Goal: Complete application form: Complete application form

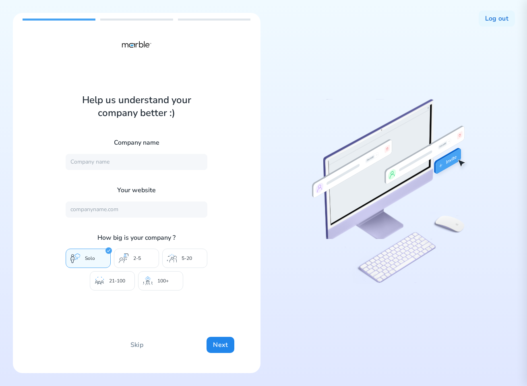
click at [489, 106] on div at bounding box center [391, 193] width 248 height 360
click at [500, 17] on button "Log out" at bounding box center [497, 18] width 36 height 16
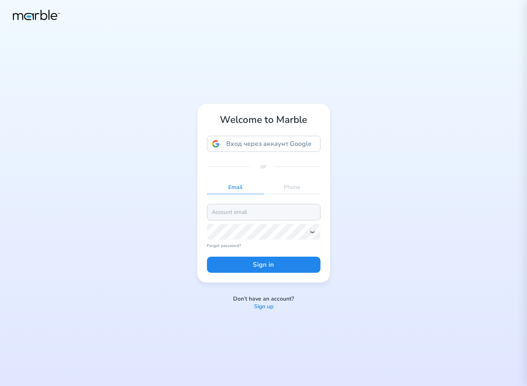
click at [310, 211] on input "email" at bounding box center [264, 212] width 114 height 16
click at [229, 213] on input "email" at bounding box center [264, 212] width 114 height 16
paste input "markouski.u+4384975893"
click at [370, 267] on div "Welcome to Marble Вход через аккаунт Google Вход через аккаунт Google. Откроетс…" at bounding box center [263, 193] width 527 height 386
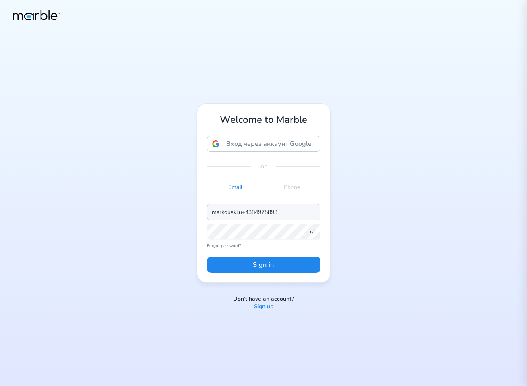
click at [289, 212] on input "markouski.u+4384975893" at bounding box center [264, 212] width 114 height 16
click at [339, 201] on div "Welcome to Marble Вход через аккаунт Google Вход через аккаунт Google. Откроетс…" at bounding box center [263, 192] width 161 height 179
click at [299, 214] on input "markouski.u+4384975893" at bounding box center [264, 212] width 114 height 16
type input "markouski.u+4384975893@gmail.com"
click at [312, 230] on icon at bounding box center [312, 231] width 6 height 6
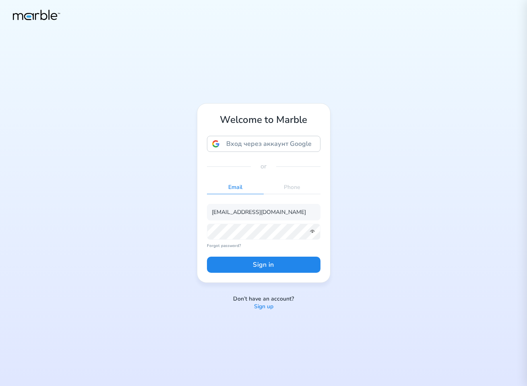
click at [389, 221] on div "Welcome to Marble Вход через аккаунт Google Вход через аккаунт Google. Откроетс…" at bounding box center [263, 193] width 527 height 386
click at [304, 264] on button "Sign in" at bounding box center [264, 265] width 114 height 16
click at [250, 212] on input "email" at bounding box center [264, 212] width 114 height 16
paste input "markouski.u+4384975893"
type input "[EMAIL_ADDRESS][DOMAIN_NAME]"
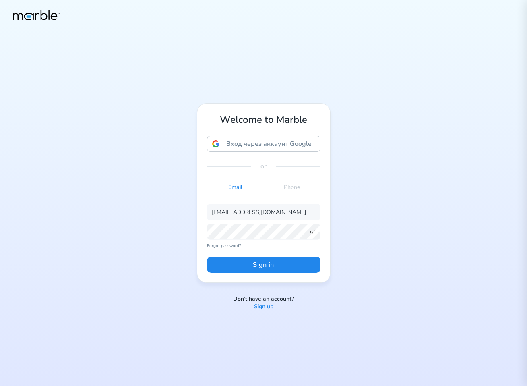
click at [315, 232] on icon at bounding box center [312, 231] width 6 height 6
click at [255, 261] on button "Sign in" at bounding box center [264, 265] width 114 height 16
click at [379, 161] on div "Welcome to Marble Вход через аккаунт Google Вход через аккаунт Google. Откроетс…" at bounding box center [263, 193] width 527 height 386
click at [247, 211] on input "email" at bounding box center [264, 212] width 114 height 16
paste input "markouski.u+4384975893"
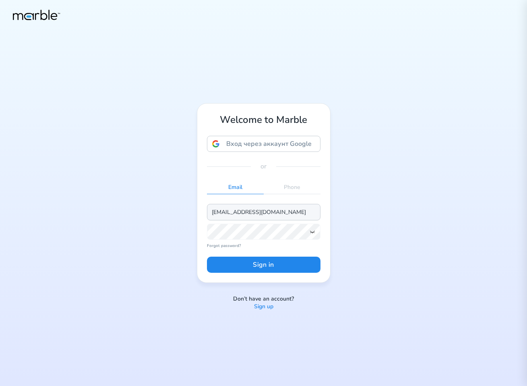
type input "[EMAIL_ADDRESS][DOMAIN_NAME]"
click at [313, 231] on icon at bounding box center [312, 231] width 6 height 6
click at [282, 263] on button "Sign in" at bounding box center [264, 265] width 114 height 16
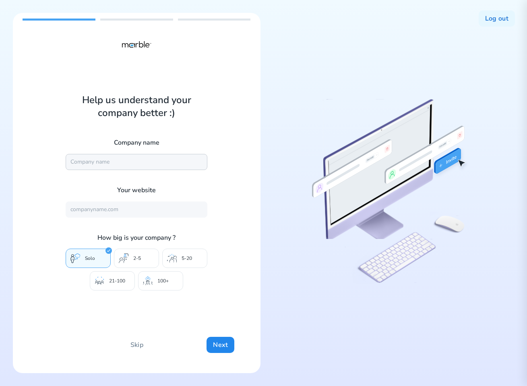
click at [129, 165] on input "text" at bounding box center [137, 162] width 142 height 16
click at [239, 162] on div "Help us understand your company better :) Company name Your website How big is …" at bounding box center [137, 193] width 248 height 360
click at [178, 212] on input "text" at bounding box center [137, 209] width 142 height 16
click at [225, 211] on div "Help us understand your company better :) Company name Your website How big is …" at bounding box center [137, 193] width 248 height 360
click at [221, 346] on button "Next" at bounding box center [221, 345] width 28 height 16
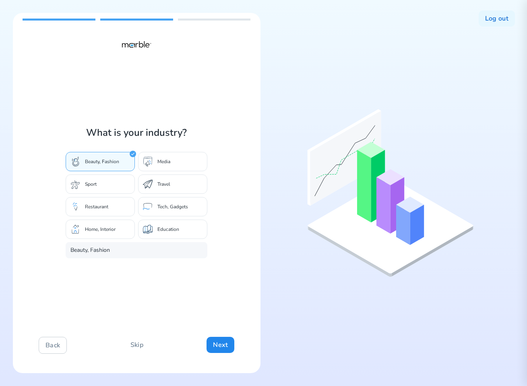
click at [195, 315] on div "What is your industry? Beauty, Fashion Media Sport Travel Restaurant Tech, Gadg…" at bounding box center [137, 193] width 248 height 360
drag, startPoint x: 121, startPoint y: 253, endPoint x: 54, endPoint y: 251, distance: 67.7
click at [54, 251] on div "What is your industry? Beauty, Fashion Media Sport Travel Restaurant Tech, Gadg…" at bounding box center [137, 193] width 248 height 360
click at [222, 348] on button "Next" at bounding box center [221, 345] width 28 height 16
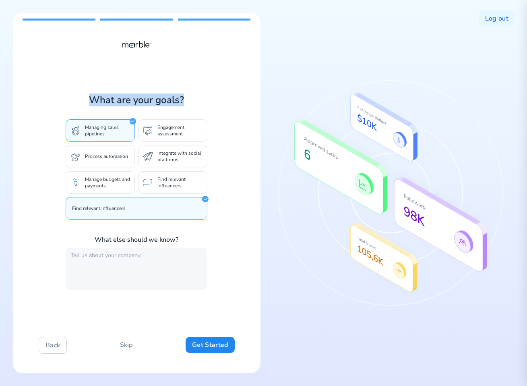
drag, startPoint x: 79, startPoint y: 98, endPoint x: 221, endPoint y: 104, distance: 141.5
click at [221, 104] on div "What are your goals? Managing sales pipelines Engagement assessment Process aut…" at bounding box center [137, 193] width 248 height 360
click at [202, 262] on textarea at bounding box center [137, 269] width 142 height 42
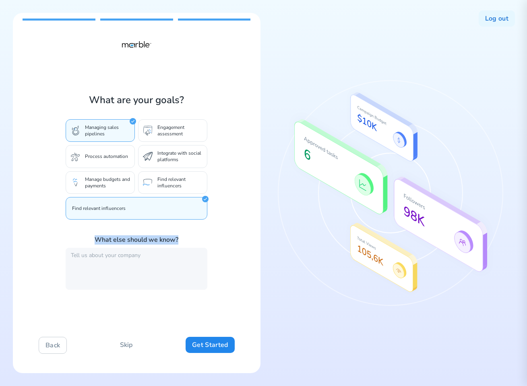
drag, startPoint x: 87, startPoint y: 236, endPoint x: 184, endPoint y: 239, distance: 97.5
click at [184, 239] on p "What else should we know?" at bounding box center [137, 240] width 142 height 9
click at [178, 269] on textarea at bounding box center [137, 269] width 142 height 42
click at [167, 268] on textarea at bounding box center [137, 269] width 142 height 42
click at [160, 261] on textarea at bounding box center [137, 269] width 142 height 42
